Goal: Transaction & Acquisition: Purchase product/service

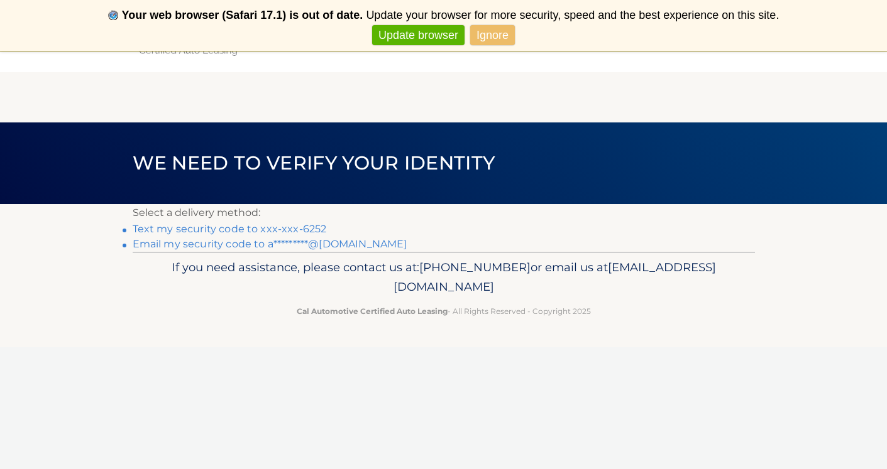
click at [281, 229] on link "Text my security code to xxx-xxx-6252" at bounding box center [230, 229] width 194 height 12
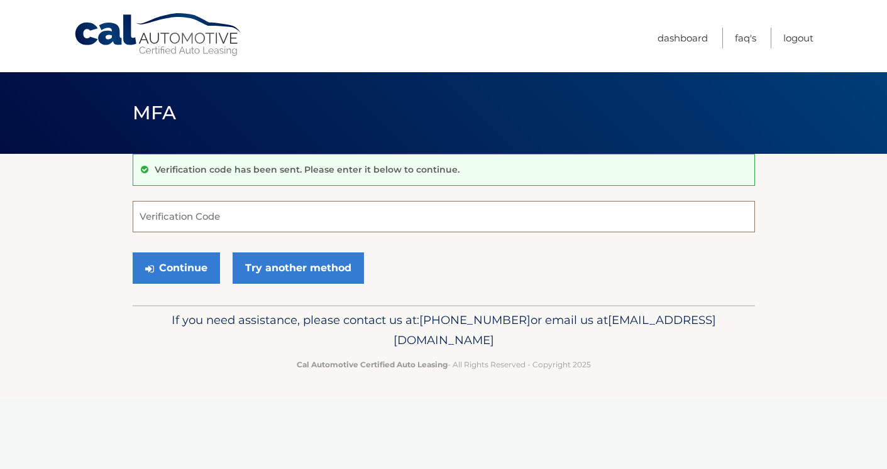
click at [277, 224] on input "Verification Code" at bounding box center [444, 216] width 622 height 31
type input "999258"
click at [175, 268] on button "Continue" at bounding box center [176, 268] width 87 height 31
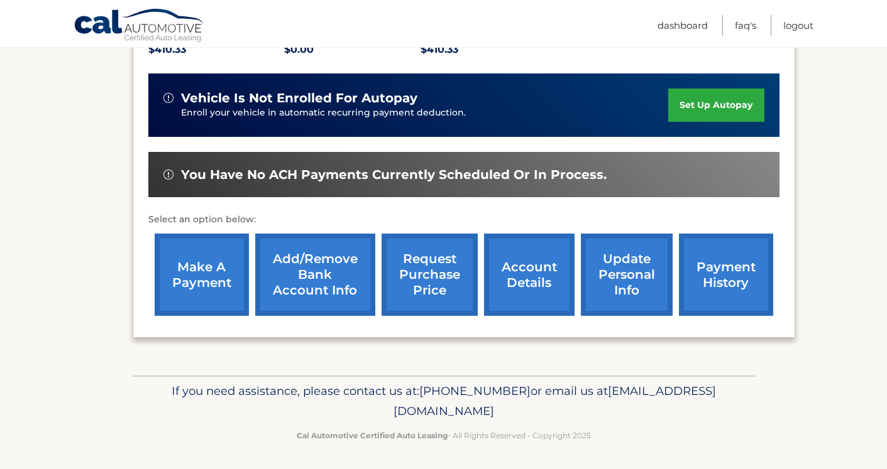
scroll to position [289, 0]
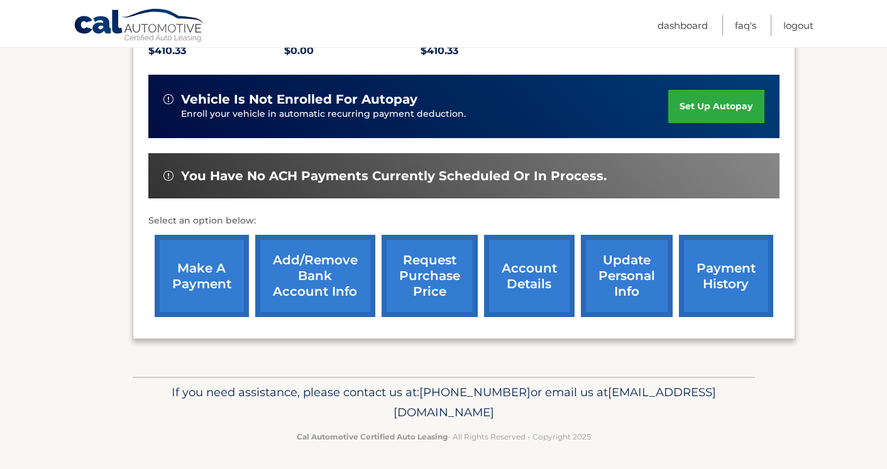
click at [214, 286] on link "make a payment" at bounding box center [202, 276] width 94 height 82
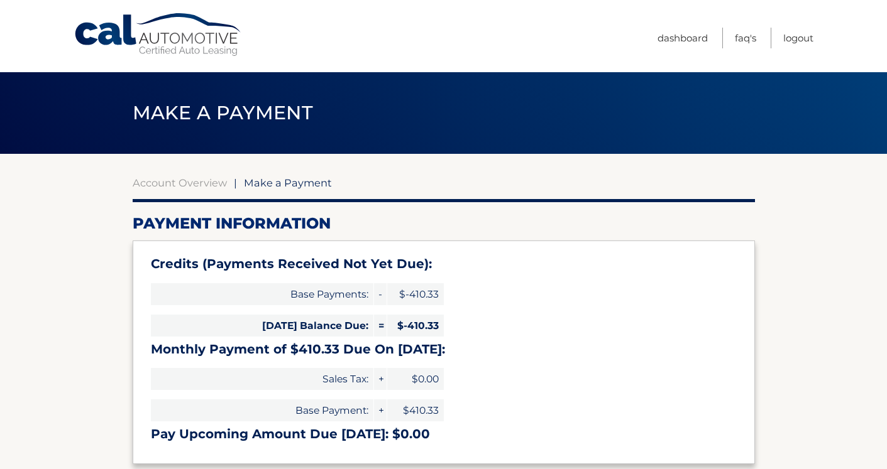
select select "M2FmYWJmMTYtNTNlYi00OGFkLWEwODItMjJhYzU4NTcwNGMw"
click at [179, 179] on link "Account Overview" at bounding box center [180, 183] width 94 height 13
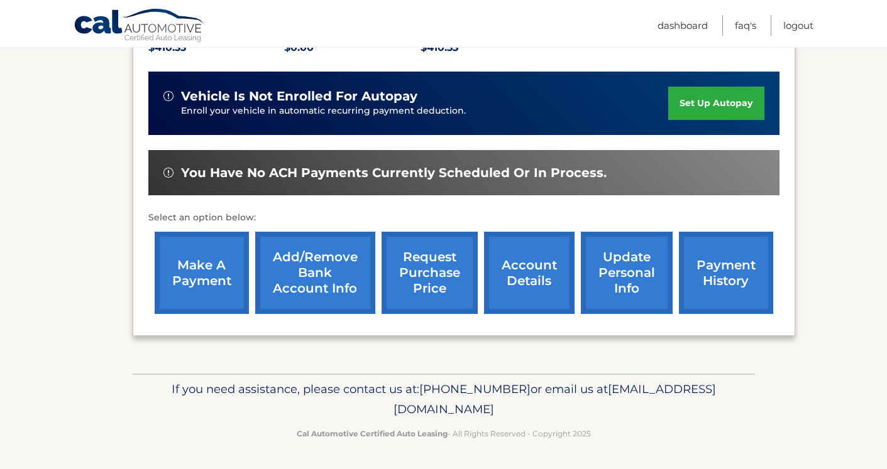
scroll to position [289, 0]
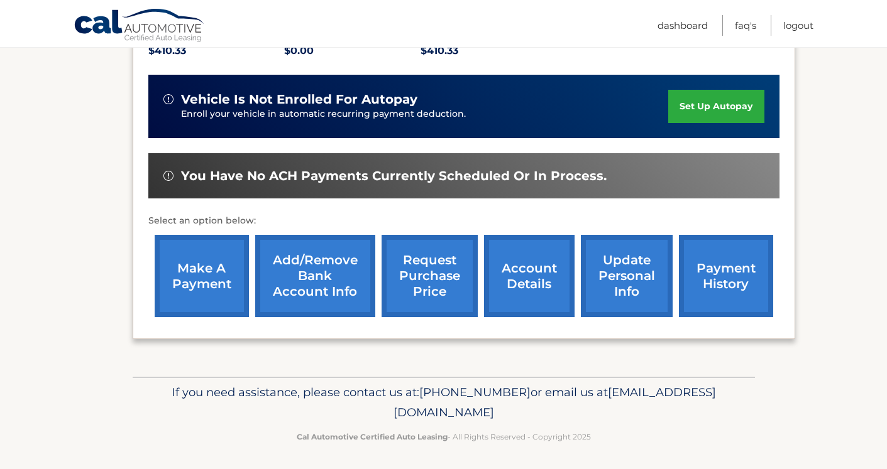
click at [713, 290] on link "payment history" at bounding box center [726, 276] width 94 height 82
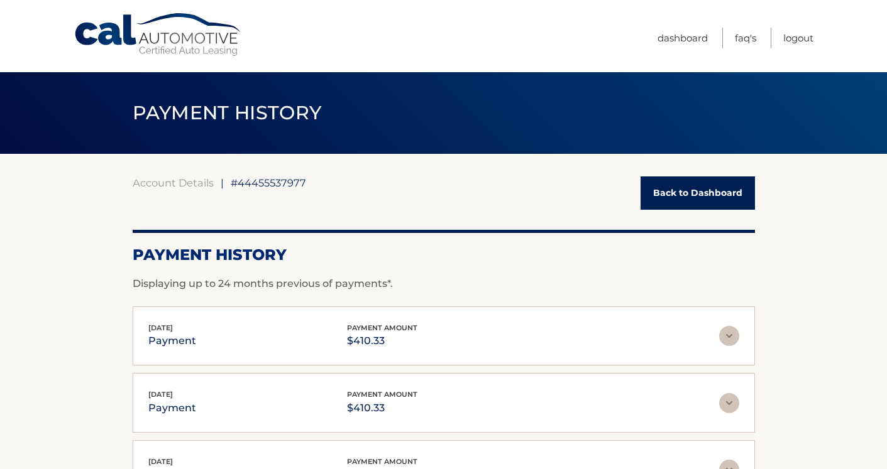
click at [684, 196] on link "Back to Dashboard" at bounding box center [697, 193] width 114 height 33
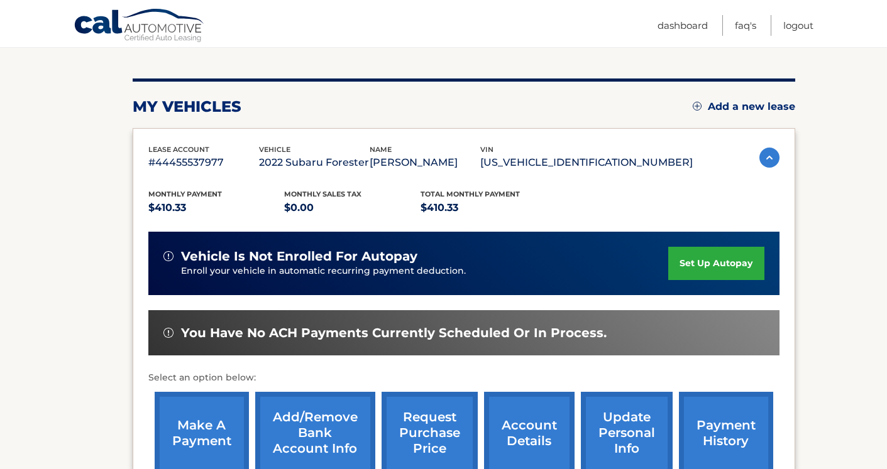
scroll to position [150, 0]
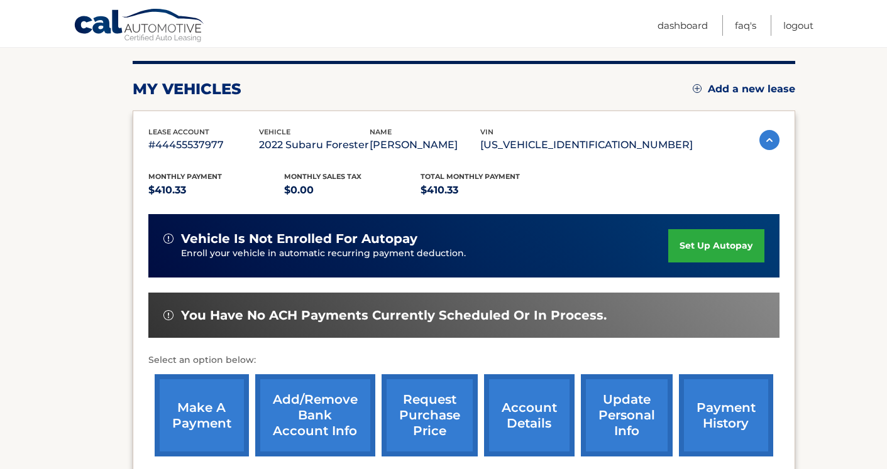
click at [537, 419] on link "account details" at bounding box center [529, 416] width 90 height 82
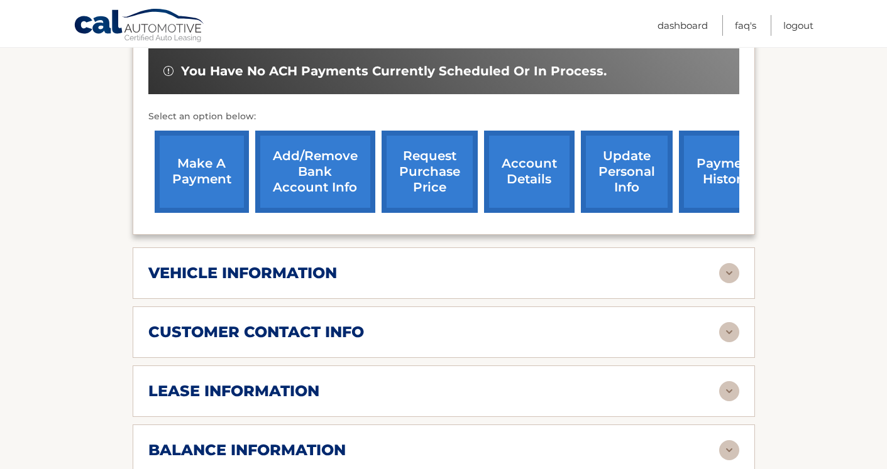
scroll to position [513, 0]
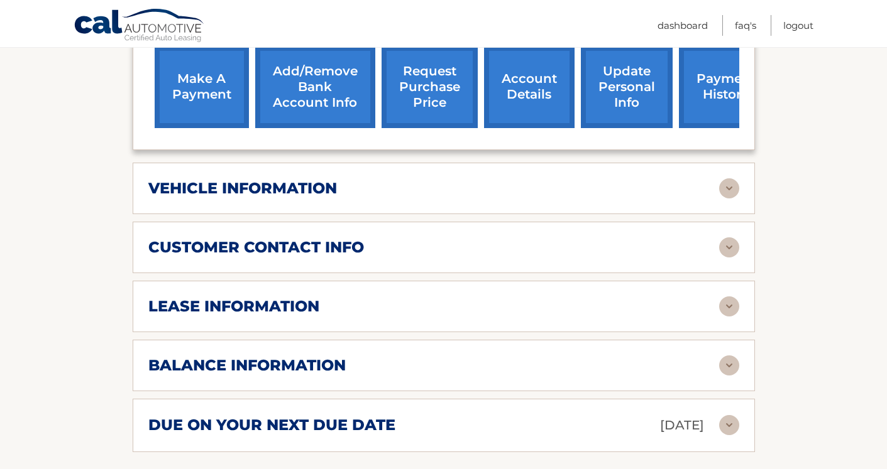
click at [605, 297] on div "lease information" at bounding box center [433, 306] width 571 height 19
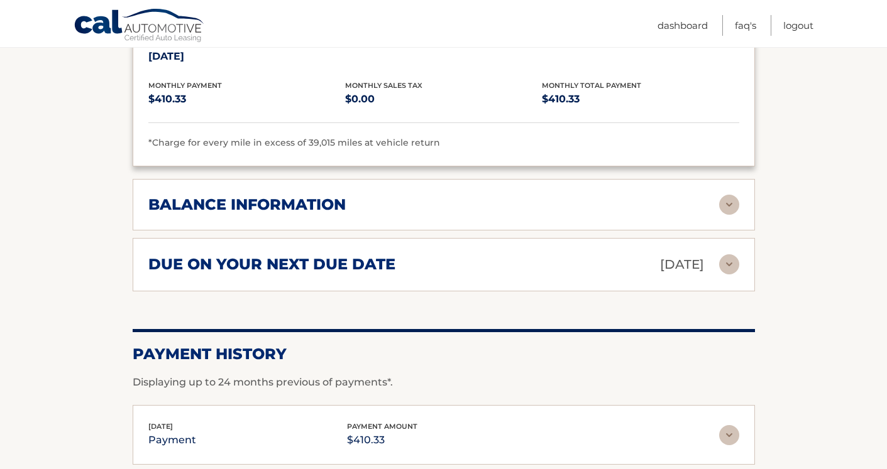
scroll to position [910, 0]
click at [659, 195] on div "balance information" at bounding box center [433, 204] width 571 height 19
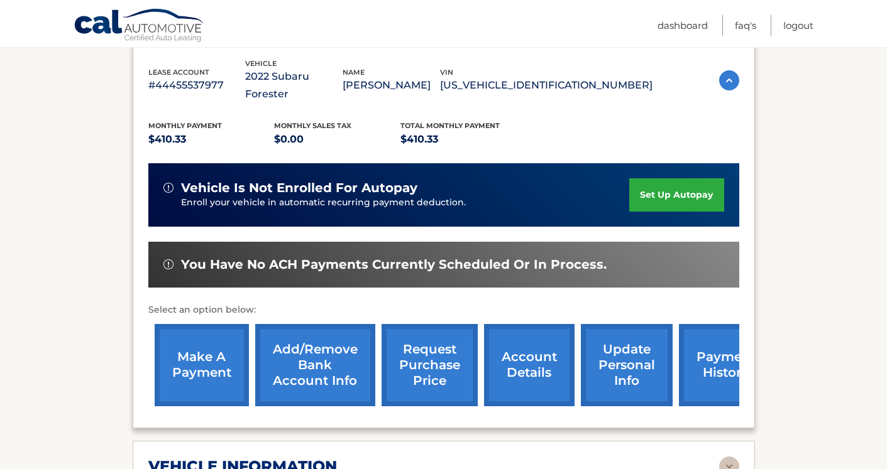
scroll to position [236, 0]
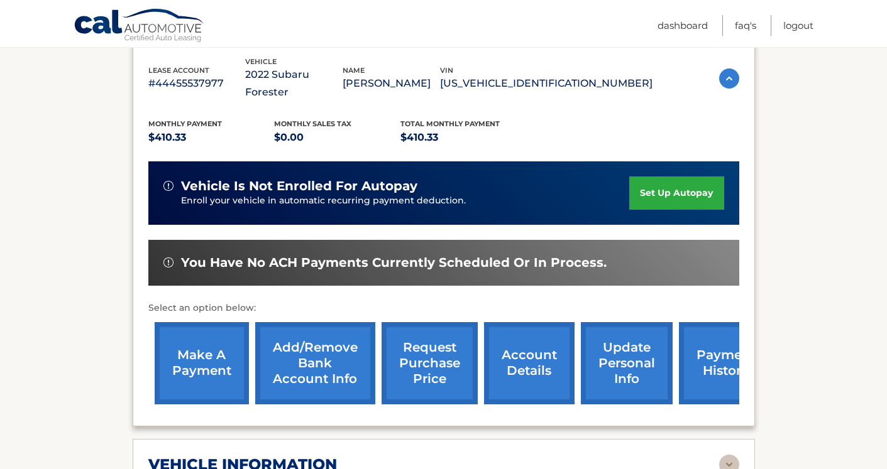
click at [198, 342] on link "make a payment" at bounding box center [202, 363] width 94 height 82
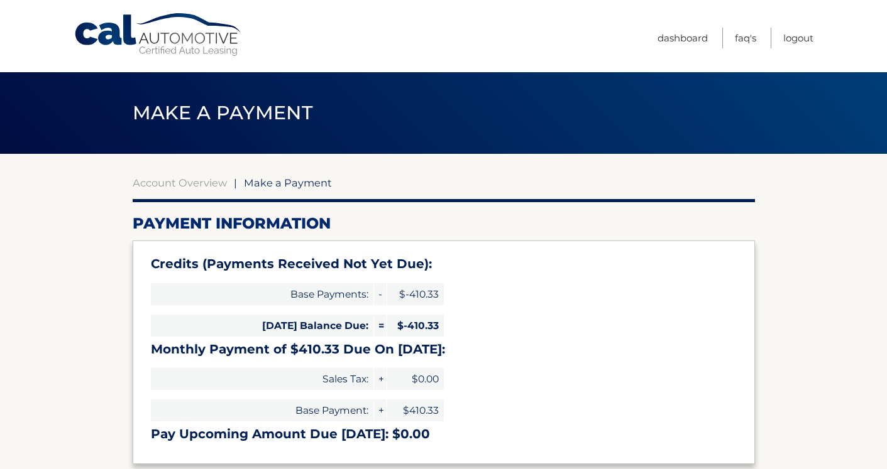
select select "M2FmYWJmMTYtNTNlYi00OGFkLWEwODItMjJhYzU4NTcwNGMw"
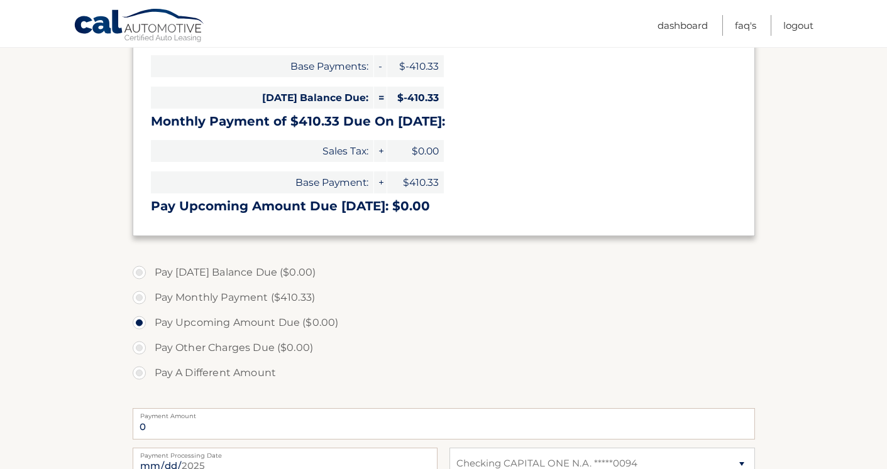
scroll to position [231, 0]
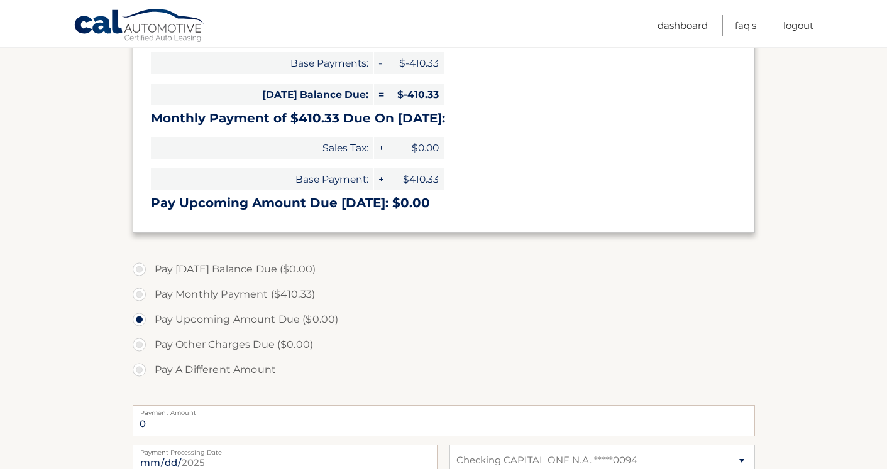
click at [140, 371] on label "Pay A Different Amount" at bounding box center [444, 370] width 622 height 25
click at [140, 371] on input "Pay A Different Amount" at bounding box center [144, 368] width 13 height 20
radio input "true"
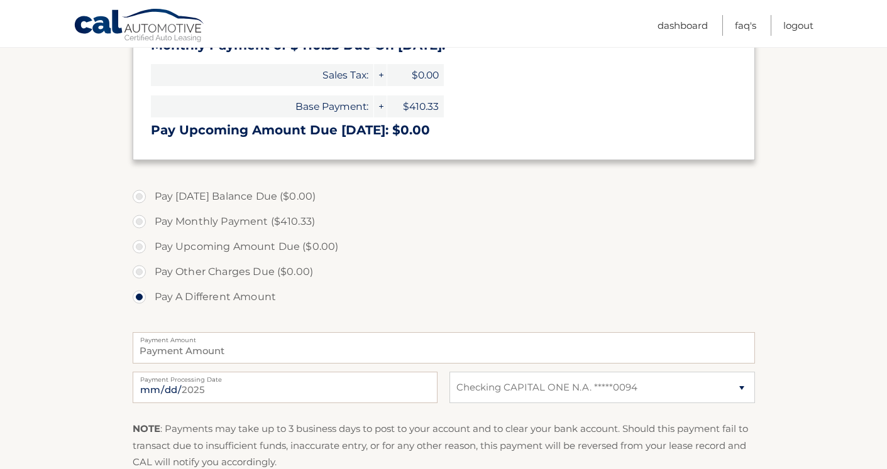
scroll to position [309, 0]
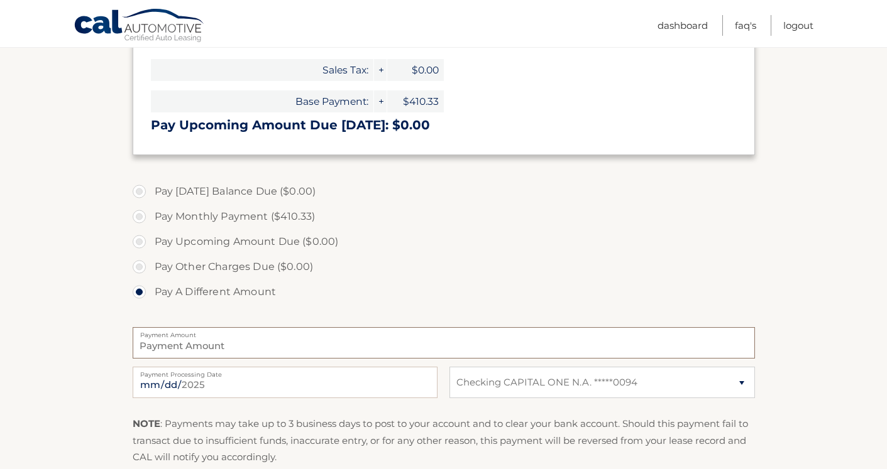
click at [206, 352] on input "Payment Amount" at bounding box center [444, 342] width 622 height 31
type input "1641"
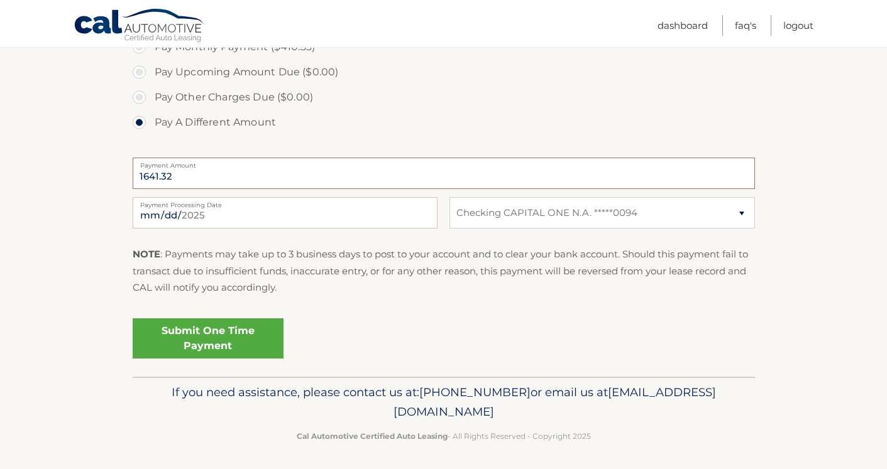
scroll to position [478, 0]
type input "1641.32"
click at [233, 351] on link "Submit One Time Payment" at bounding box center [208, 339] width 151 height 40
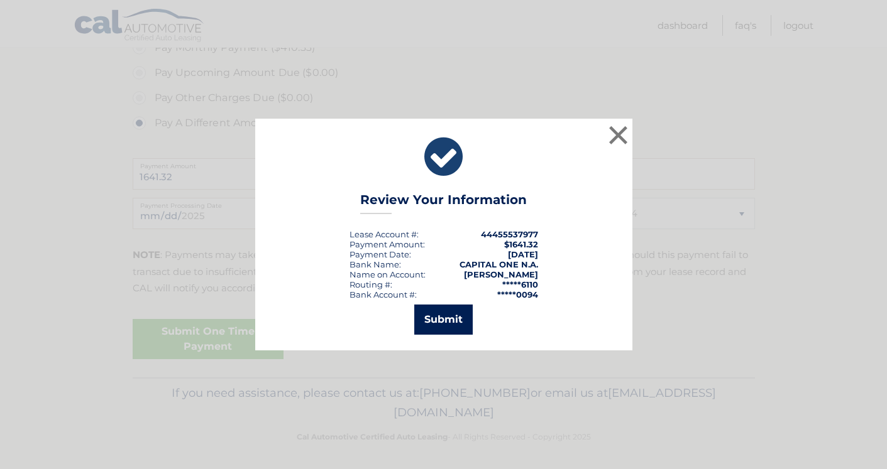
click at [458, 314] on button "Submit" at bounding box center [443, 320] width 58 height 30
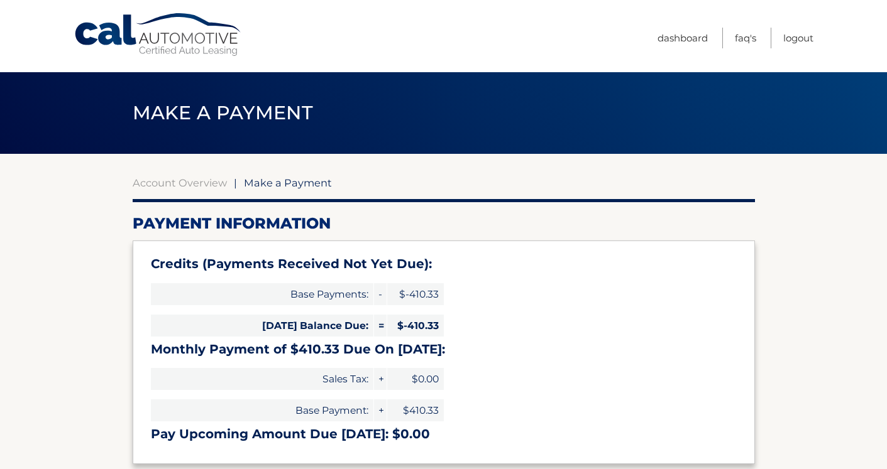
select select "M2FmYWJmMTYtNTNlYi00OGFkLWEwODItMjJhYzU4NTcwNGMw"
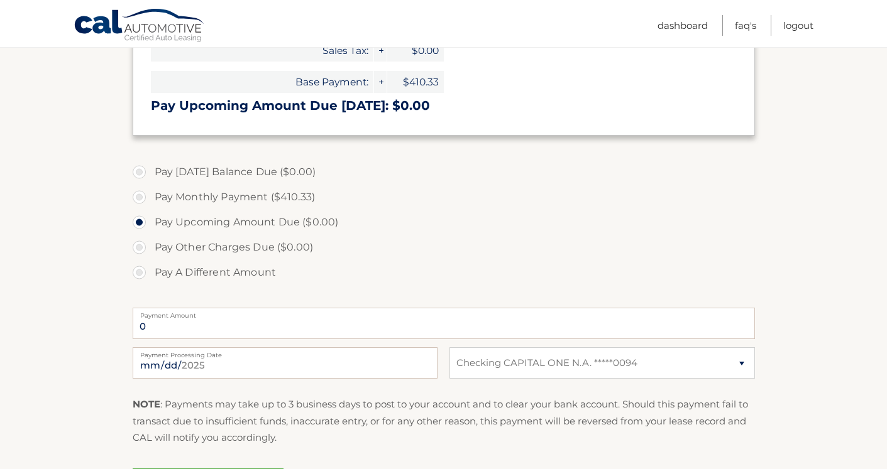
scroll to position [337, 0]
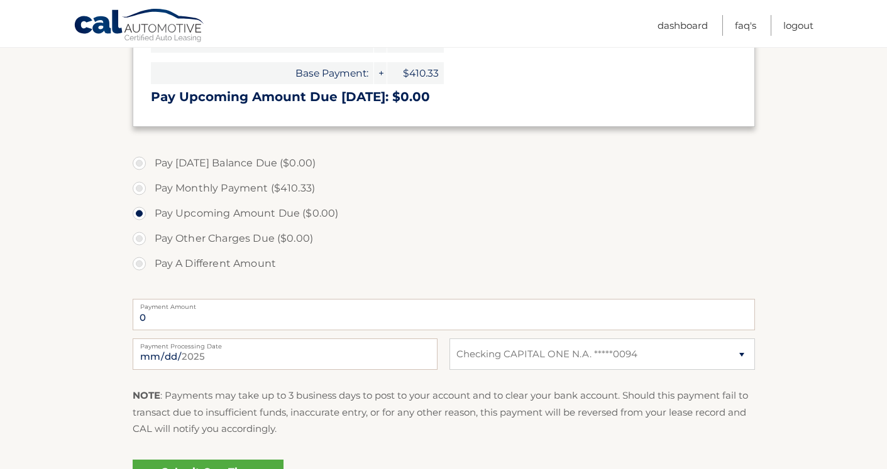
click at [144, 260] on label "Pay A Different Amount" at bounding box center [444, 263] width 622 height 25
click at [144, 260] on input "Pay A Different Amount" at bounding box center [144, 261] width 13 height 20
radio input "true"
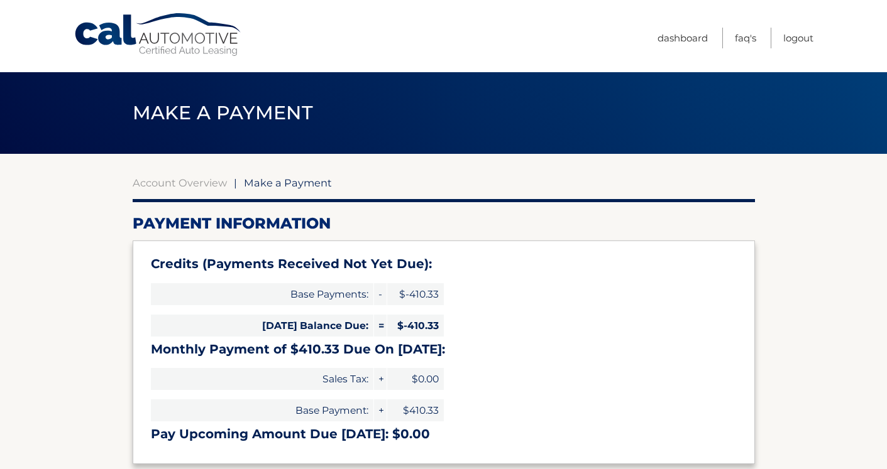
scroll to position [0, 0]
click at [179, 38] on link "Cal Automotive" at bounding box center [159, 35] width 170 height 45
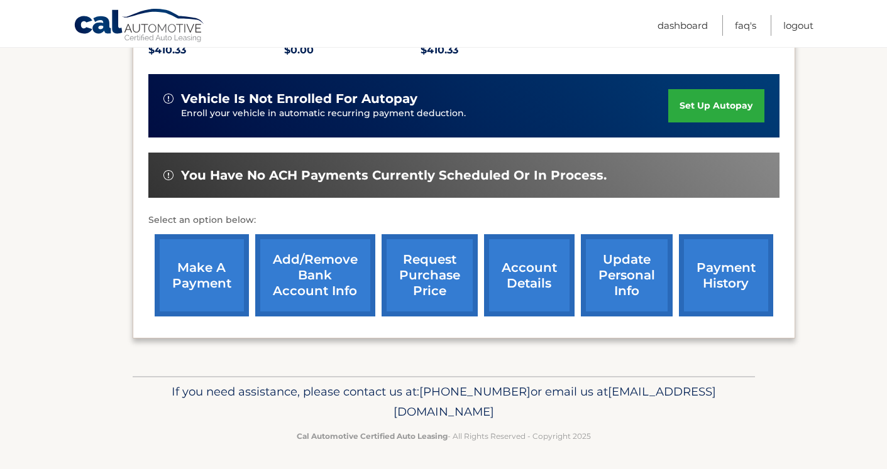
scroll to position [289, 0]
